Goal: Navigation & Orientation: Find specific page/section

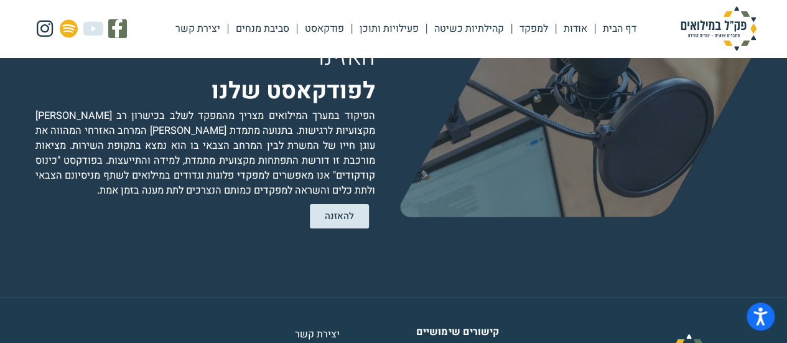
scroll to position [2508, 0]
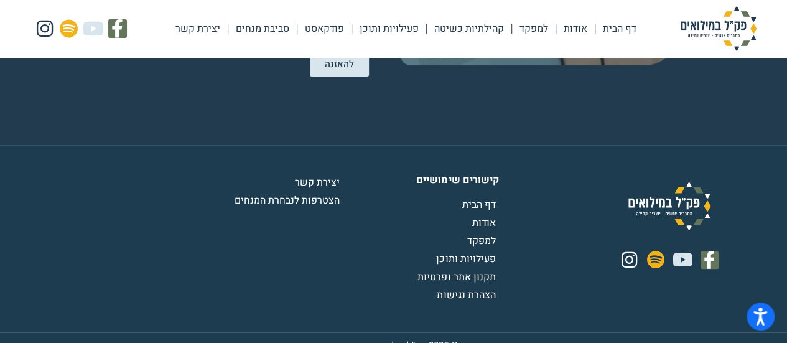
click at [320, 193] on span "הצטרפות לנבחרת המנחים" at bounding box center [288, 200] width 108 height 15
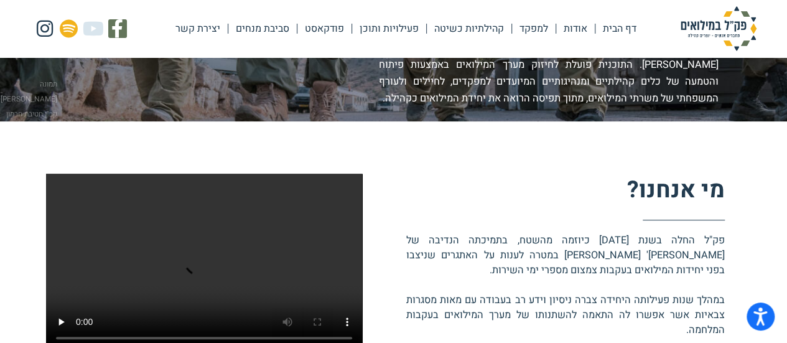
scroll to position [0, 0]
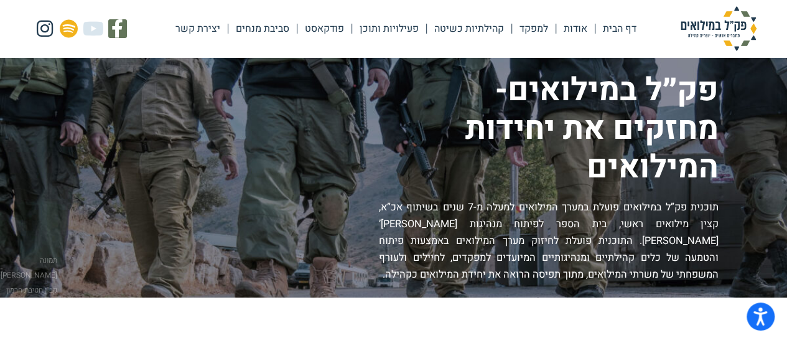
click at [265, 32] on link "סביבת מנחים" at bounding box center [262, 28] width 68 height 29
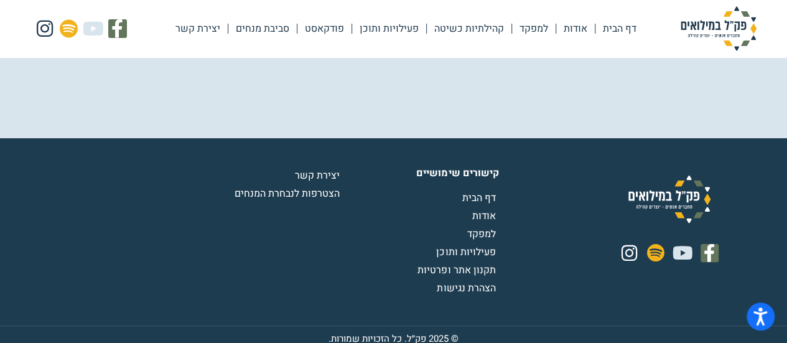
scroll to position [2413, 0]
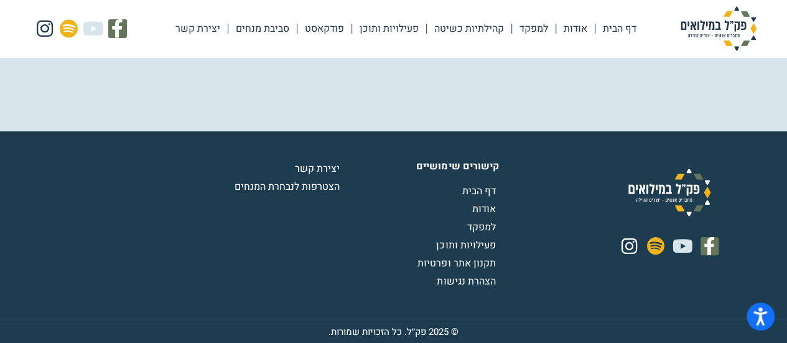
click at [457, 244] on span "פעילויות ותוכן" at bounding box center [467, 245] width 62 height 15
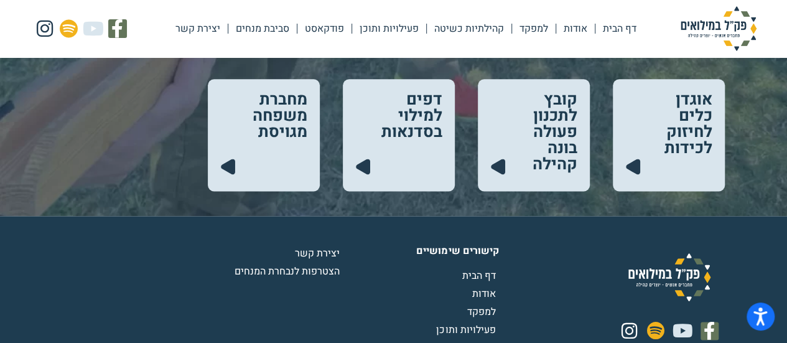
scroll to position [710, 0]
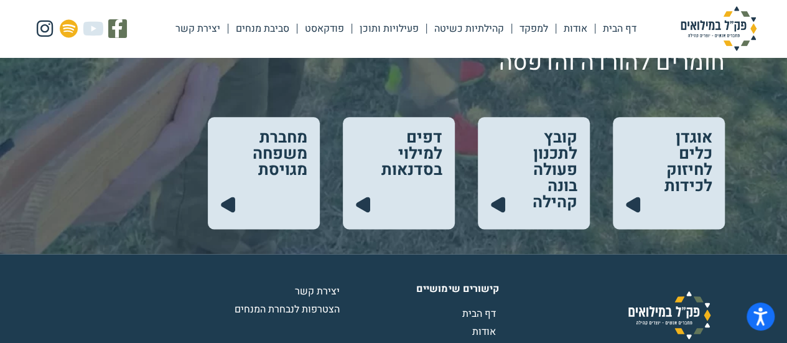
click at [529, 27] on link "למפקד" at bounding box center [534, 28] width 44 height 29
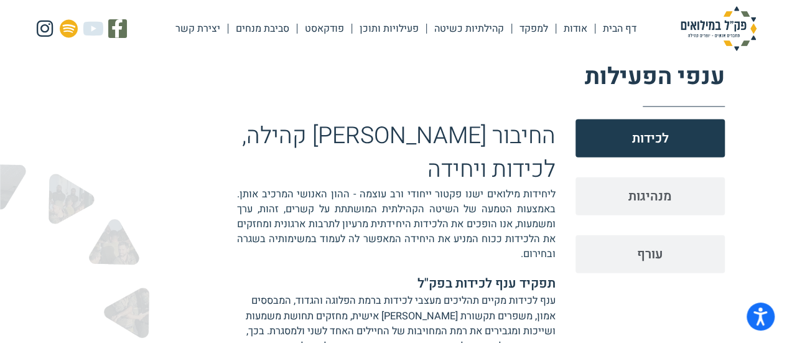
scroll to position [1320, 0]
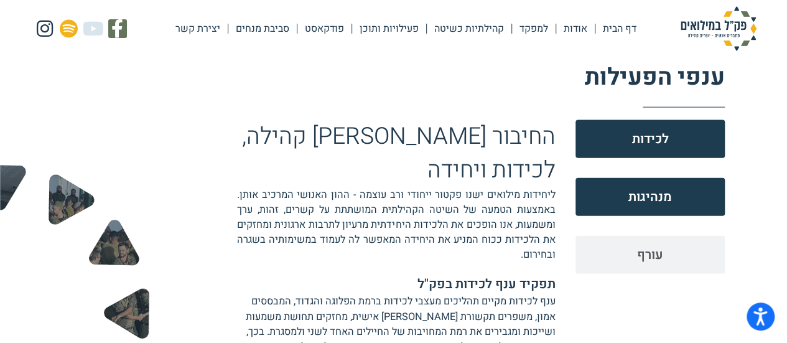
click at [617, 196] on button "מנהיגות" at bounding box center [649, 197] width 149 height 38
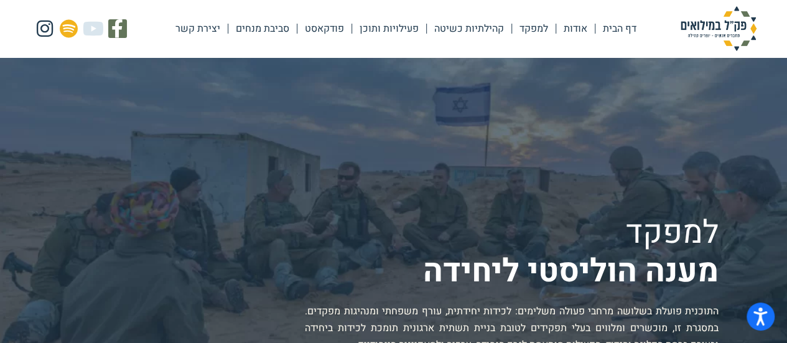
scroll to position [0, 0]
